Goal: Book appointment/travel/reservation

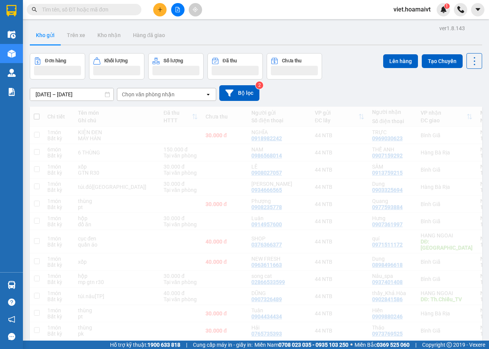
click at [376, 92] on div "[DATE] – [DATE] Press the down arrow key to interact with the calendar and sele…" at bounding box center [256, 93] width 452 height 16
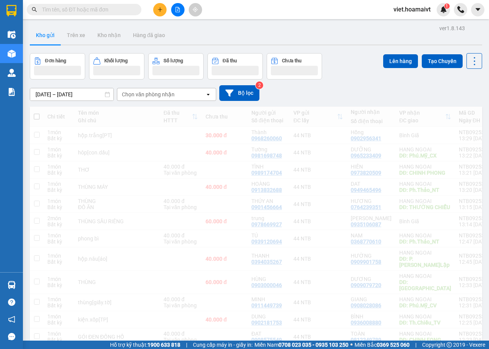
click at [376, 92] on div "[DATE] – [DATE] Press the down arrow key to interact with the calendar and sele…" at bounding box center [256, 93] width 452 height 16
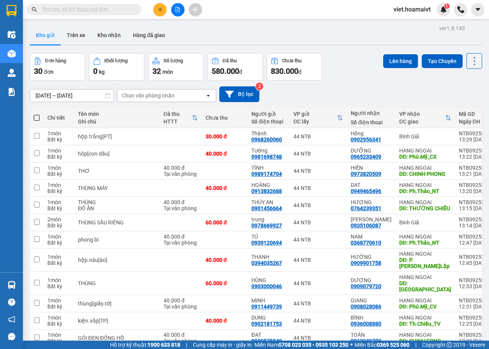
click at [376, 92] on div "[DATE] – [DATE] Press the down arrow key to interact with the calendar and sele…" at bounding box center [256, 94] width 452 height 16
click at [157, 92] on div "Chọn văn phòng nhận" at bounding box center [148, 96] width 53 height 8
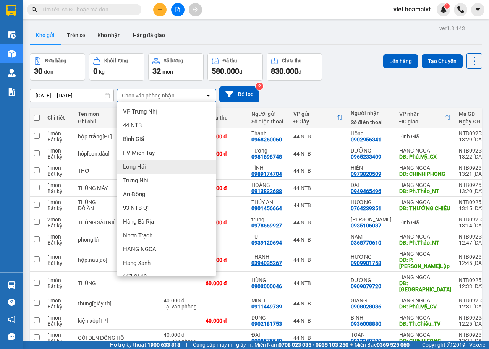
click at [149, 165] on div "Long Hải" at bounding box center [166, 167] width 99 height 14
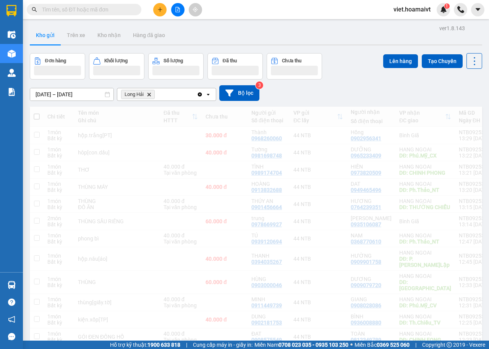
click at [357, 96] on div "[DATE] – [DATE] Press the down arrow key to interact with the calendar and sele…" at bounding box center [256, 93] width 452 height 16
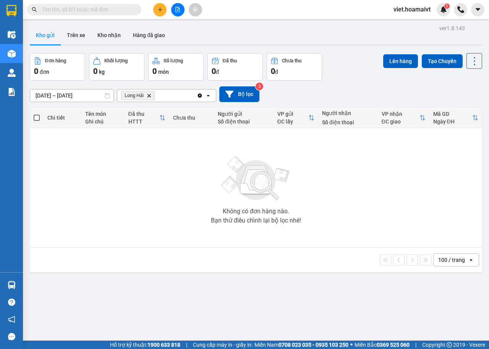
click at [152, 97] on span "Long Hải Delete" at bounding box center [138, 95] width 34 height 9
click at [151, 97] on icon "Long Hải, close by backspace" at bounding box center [149, 95] width 3 height 3
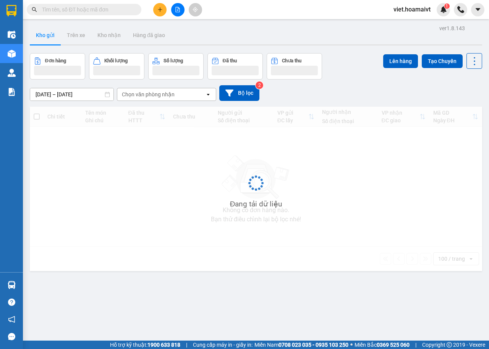
click at [361, 92] on div "[DATE] – [DATE] Press the down arrow key to interact with the calendar and sele…" at bounding box center [256, 93] width 452 height 16
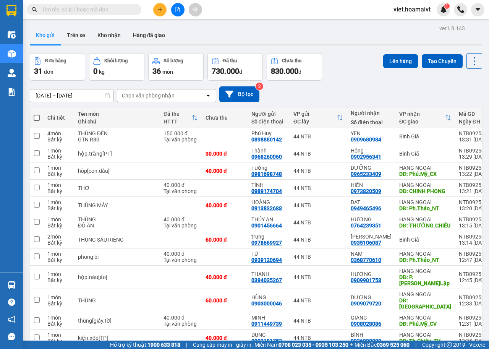
click at [361, 92] on div "[DATE] – [DATE] Press the down arrow key to interact with the calendar and sele…" at bounding box center [256, 94] width 452 height 16
click at [331, 95] on div "[DATE] – [DATE] Press the down arrow key to interact with the calendar and sele…" at bounding box center [256, 94] width 452 height 16
click at [339, 84] on div "[DATE] – [DATE] Press the down arrow key to interact with the calendar and sele…" at bounding box center [256, 94] width 452 height 27
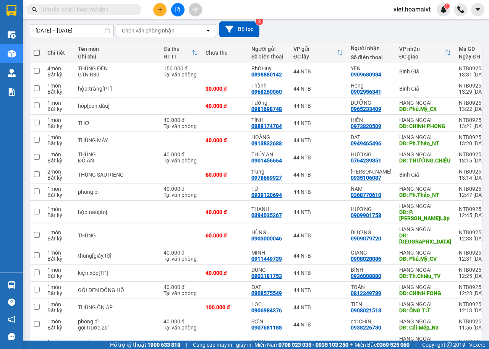
scroll to position [229, 0]
